Goal: Entertainment & Leisure: Browse casually

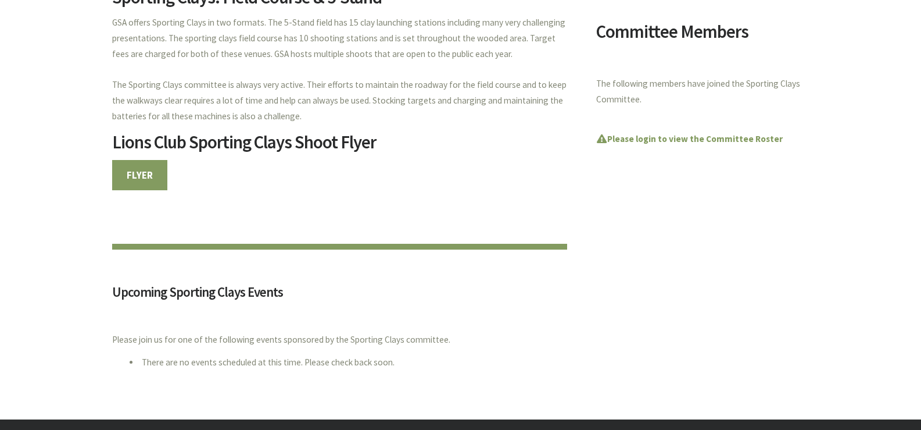
scroll to position [407, 0]
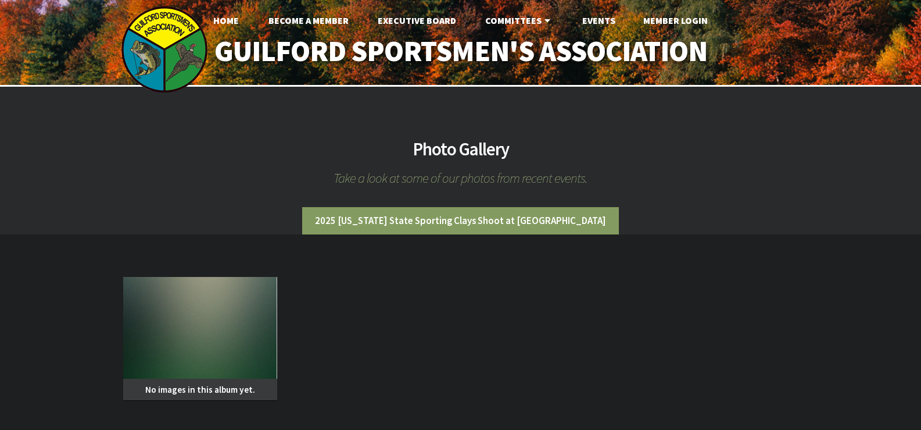
click at [223, 335] on img at bounding box center [200, 328] width 155 height 102
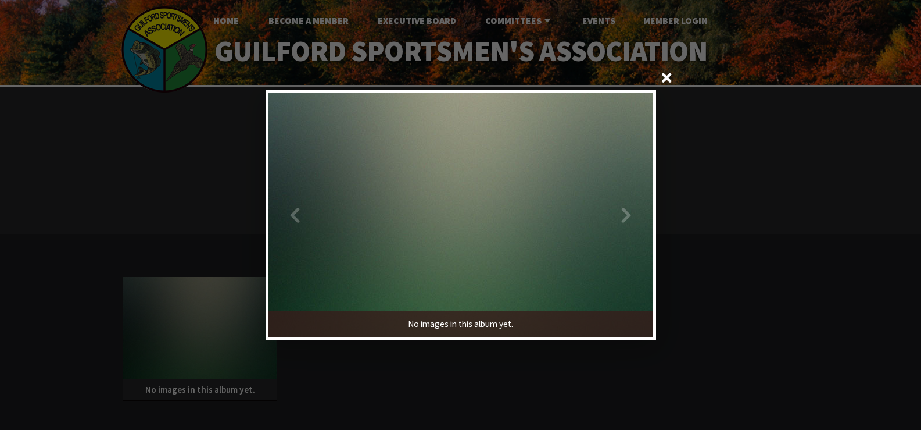
click at [622, 219] on div at bounding box center [557, 215] width 192 height 244
click at [625, 219] on div at bounding box center [557, 215] width 192 height 244
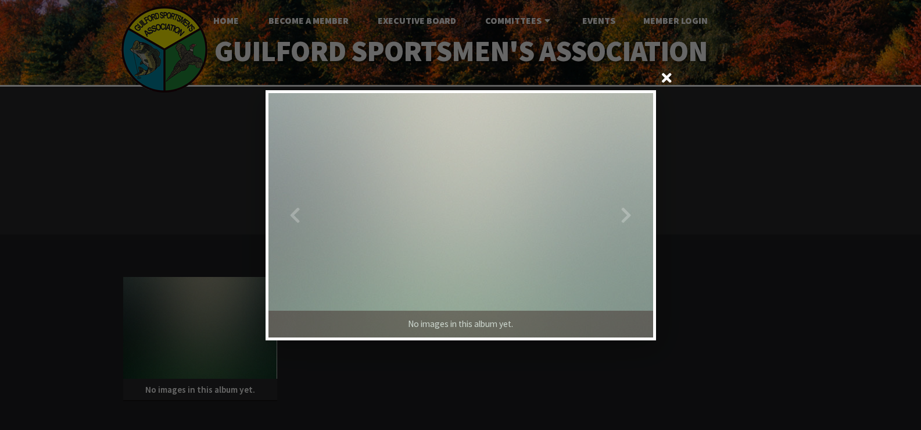
click at [627, 219] on div at bounding box center [557, 215] width 192 height 244
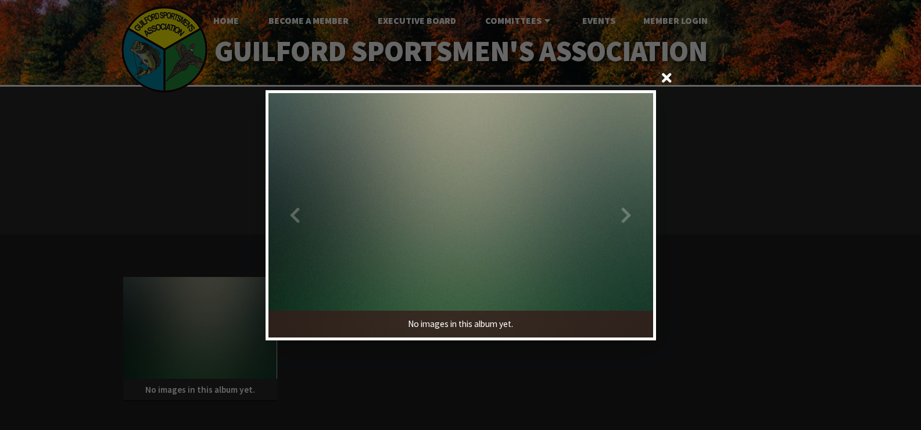
click at [627, 219] on div at bounding box center [557, 215] width 192 height 244
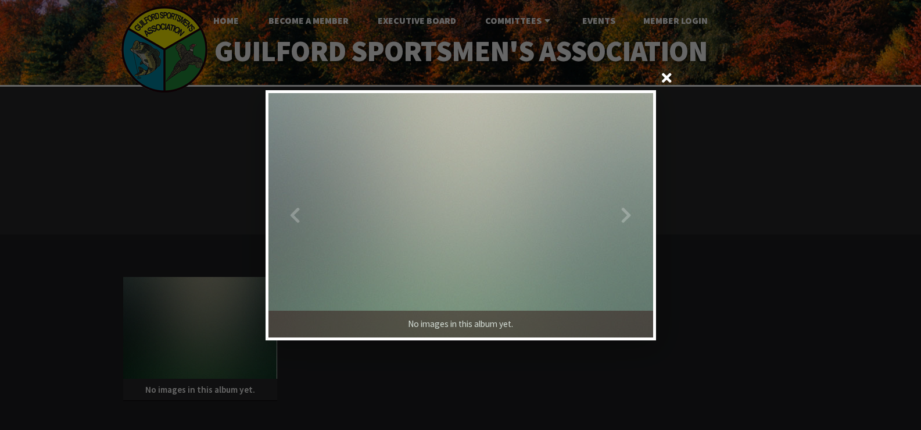
click at [627, 219] on div at bounding box center [557, 215] width 192 height 244
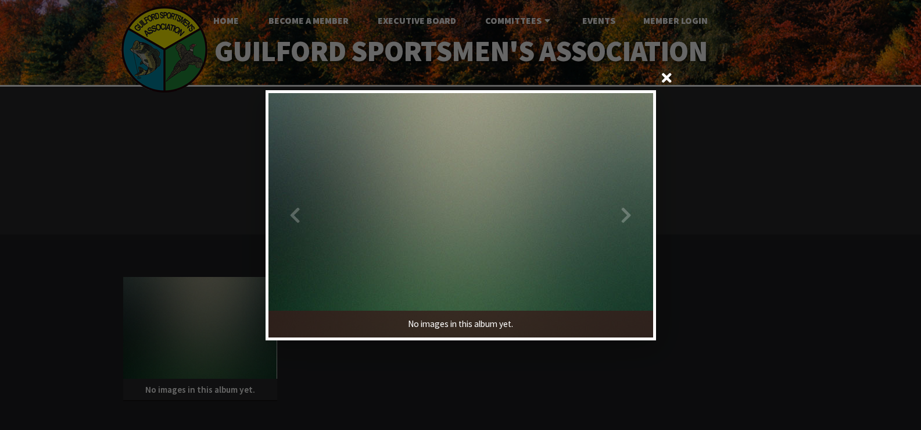
click at [675, 74] on span at bounding box center [667, 79] width 28 height 28
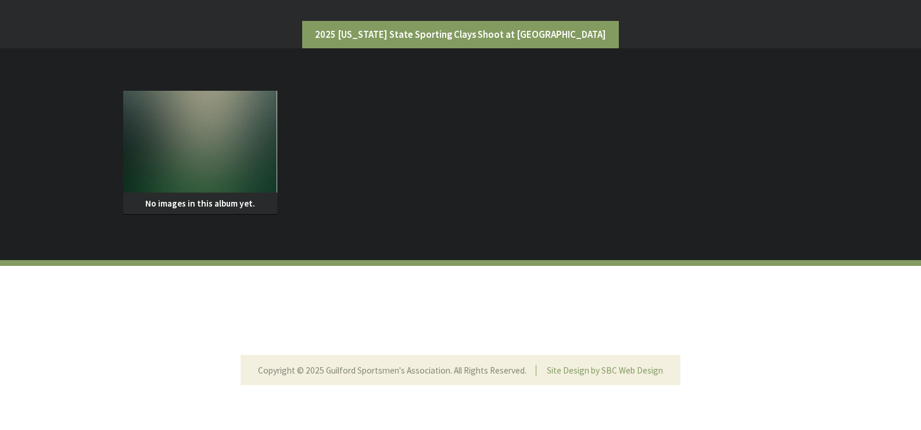
scroll to position [195, 0]
